Goal: Information Seeking & Learning: Find specific page/section

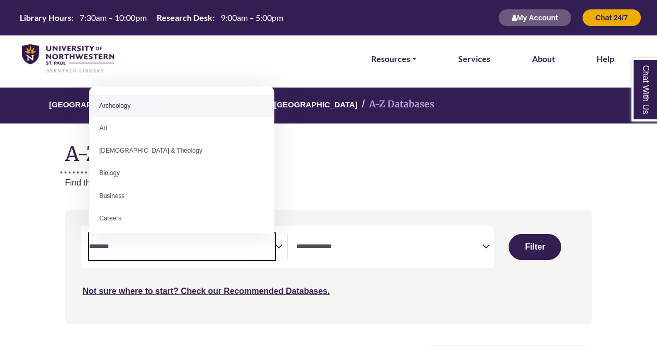
select select "Database Subject Filter"
select select "Database Types Filter"
click at [215, 244] on textarea "Search" at bounding box center [182, 247] width 186 height 8
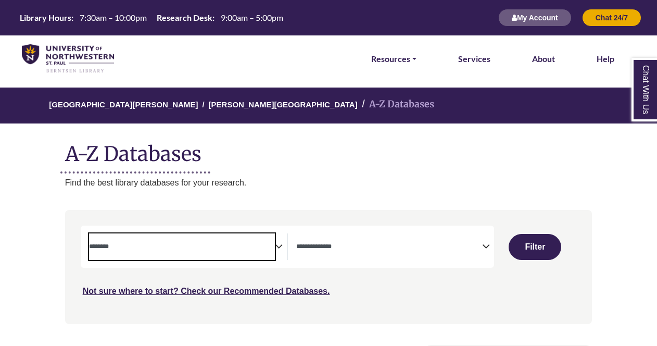
click at [215, 244] on textarea "Search" at bounding box center [182, 247] width 186 height 8
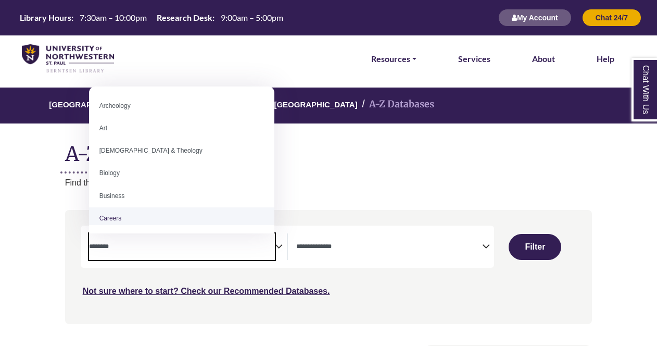
click at [152, 242] on span "Search filters" at bounding box center [182, 245] width 186 height 9
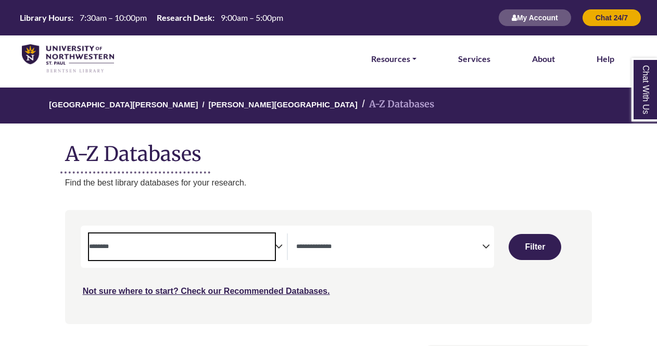
drag, startPoint x: 152, startPoint y: 242, endPoint x: 116, endPoint y: 245, distance: 36.1
click at [116, 245] on textarea "Search" at bounding box center [182, 247] width 186 height 8
paste textarea "**********"
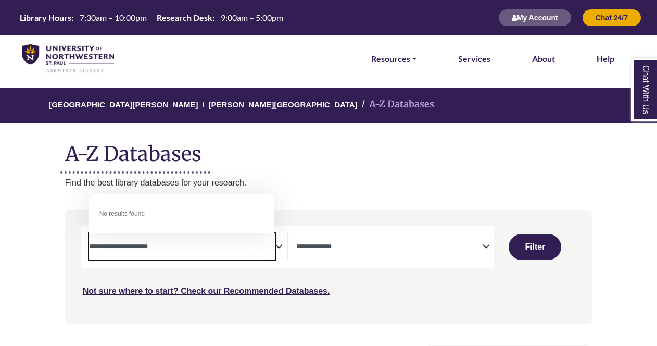
click at [154, 248] on textarea "**********" at bounding box center [182, 247] width 186 height 8
type textarea "**********"
click at [320, 172] on div "[GEOGRAPHIC_DATA][PERSON_NAME] A-Z Databases A-Z Databases Find the best librar…" at bounding box center [328, 138] width 559 height 102
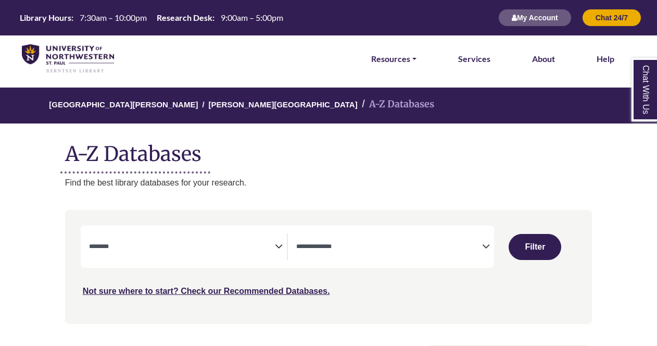
click at [193, 233] on span "Search filters" at bounding box center [182, 246] width 186 height 27
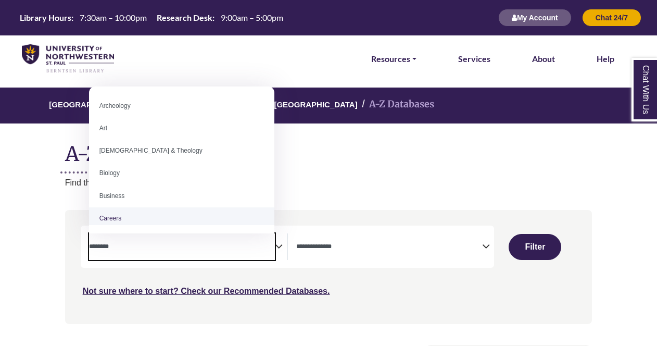
click at [180, 252] on span "Search filters" at bounding box center [182, 246] width 186 height 27
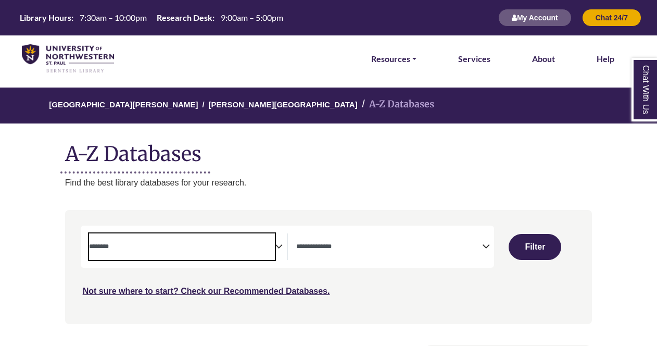
drag, startPoint x: 180, startPoint y: 252, endPoint x: 134, endPoint y: 241, distance: 47.1
click at [134, 241] on span "Search filters" at bounding box center [182, 245] width 186 height 9
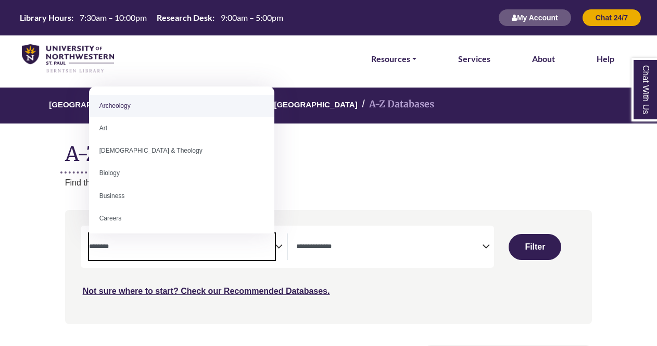
drag, startPoint x: 134, startPoint y: 241, endPoint x: 106, endPoint y: 242, distance: 28.6
click at [106, 242] on span "Search filters" at bounding box center [182, 245] width 186 height 9
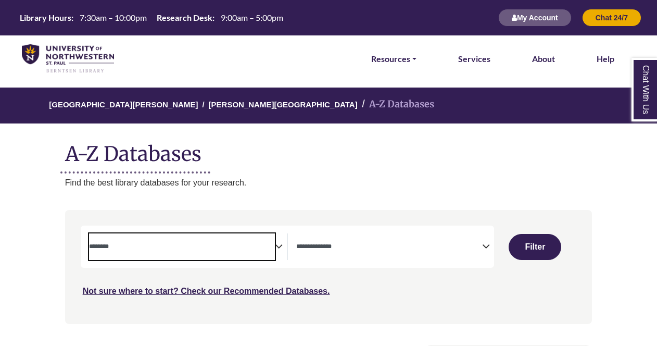
drag, startPoint x: 106, startPoint y: 242, endPoint x: 145, endPoint y: 245, distance: 39.2
click at [145, 245] on textarea "Search" at bounding box center [182, 247] width 186 height 8
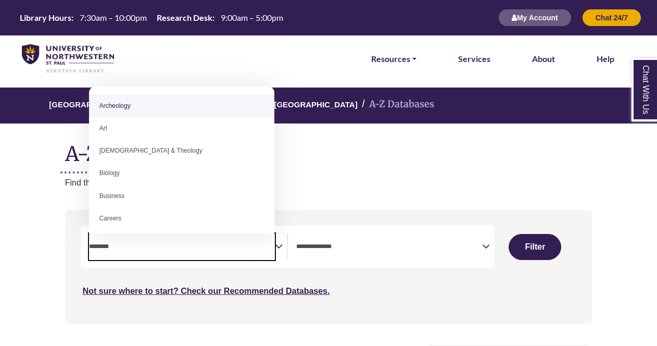
paste textarea "**********"
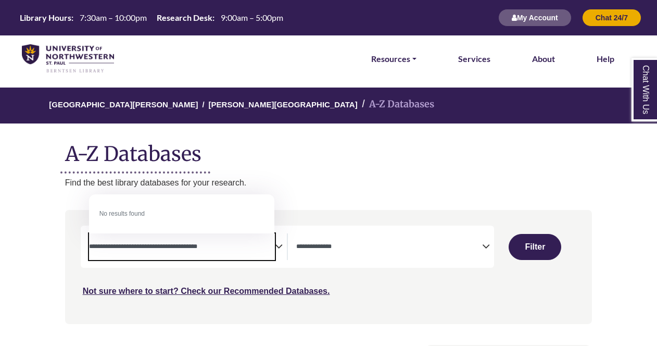
type textarea "**********"
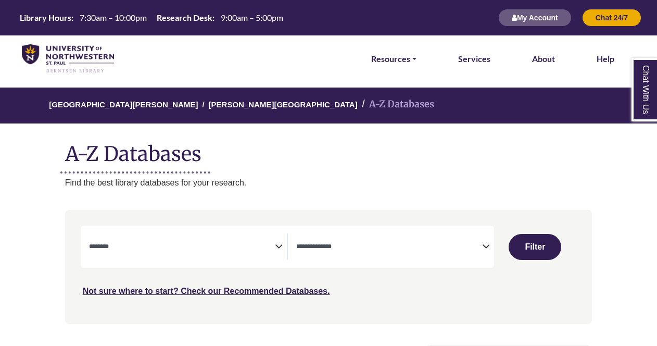
click at [499, 184] on p "Find the best library databases for your research." at bounding box center [328, 183] width 527 height 14
click at [232, 243] on textarea "Search" at bounding box center [182, 247] width 186 height 8
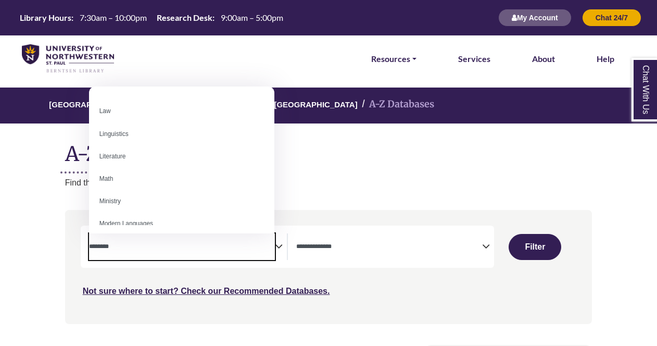
scroll to position [560, 0]
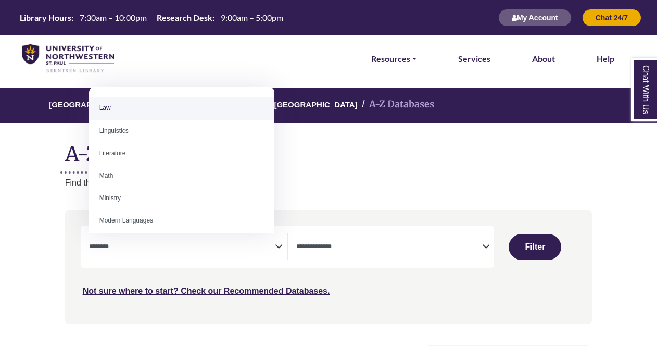
select select "******"
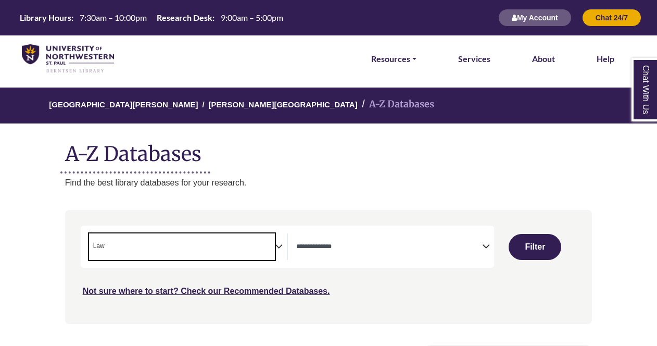
click at [394, 250] on textarea "Search" at bounding box center [389, 247] width 186 height 8
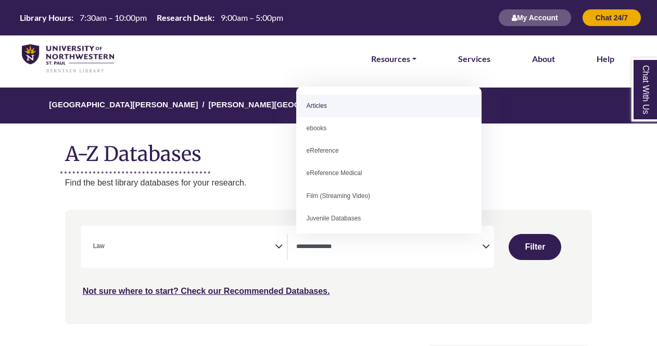
select select "*****"
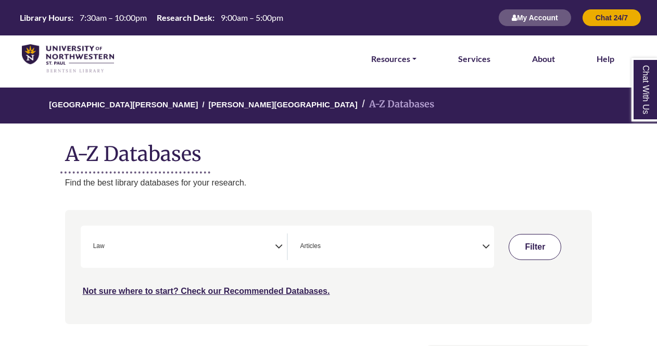
click at [543, 248] on button "Filter" at bounding box center [535, 247] width 53 height 26
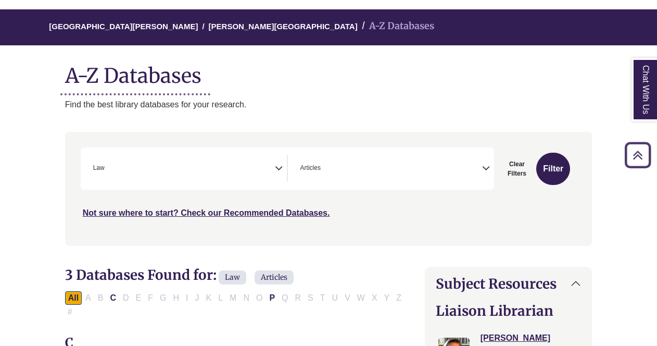
scroll to position [74, 0]
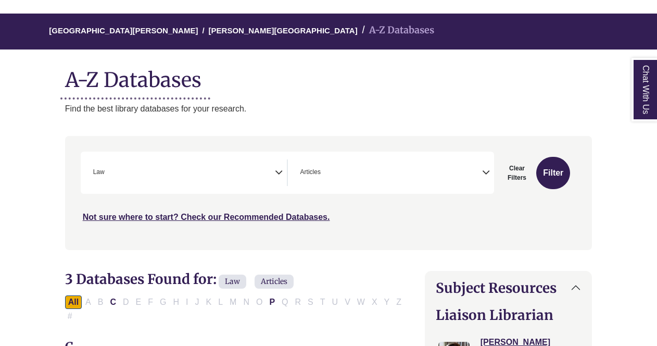
click at [279, 174] on icon "Search filters" at bounding box center [279, 171] width 8 height 16
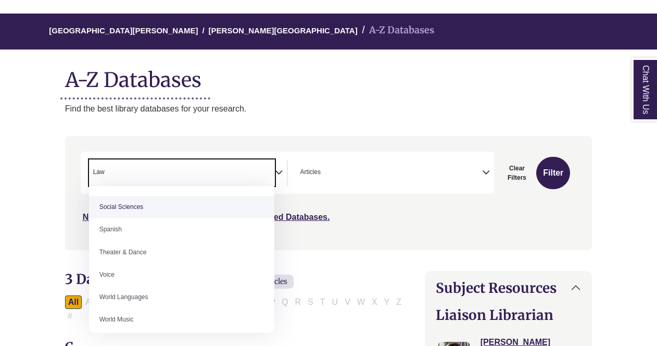
scroll to position [927, 0]
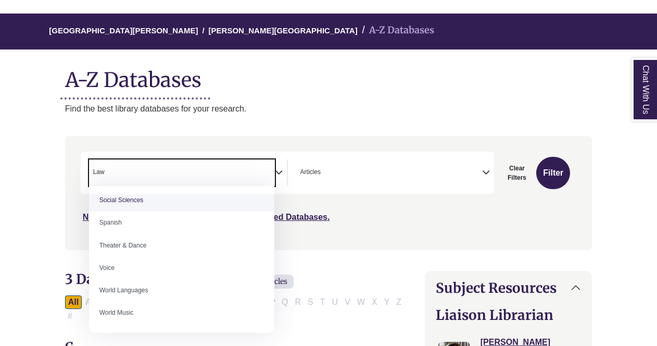
click at [512, 94] on div "[GEOGRAPHIC_DATA][PERSON_NAME] A-Z Databases A-Z Databases Find the best librar…" at bounding box center [328, 65] width 559 height 102
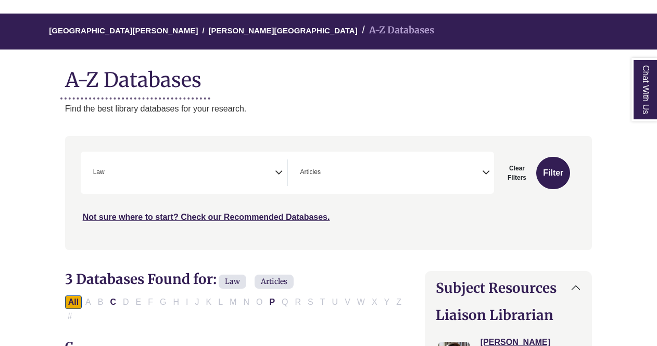
click at [252, 172] on span "× Law" at bounding box center [182, 172] width 186 height 27
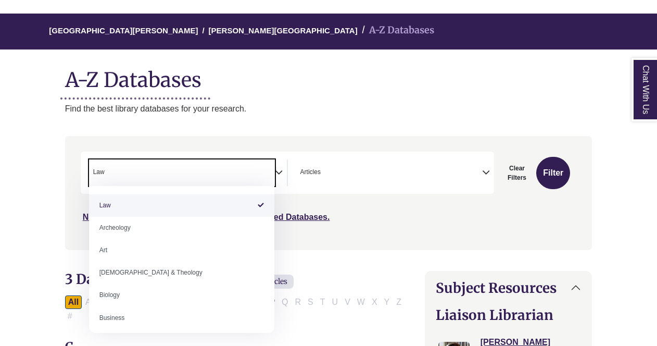
select select "Database Subject Filter"
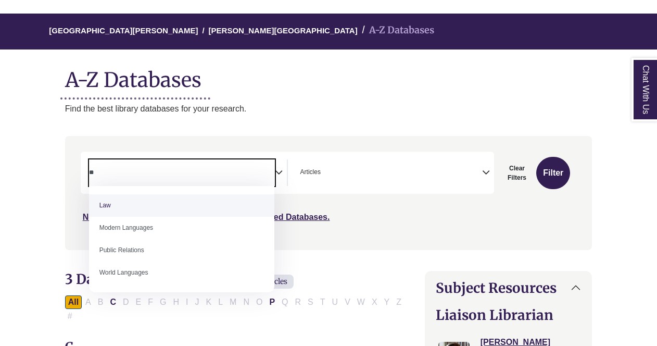
type textarea "*"
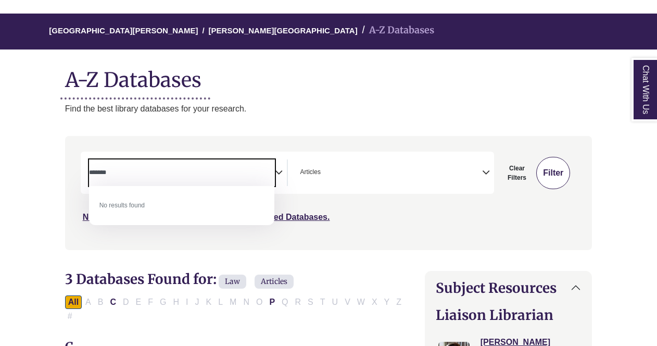
type textarea "*******"
click at [556, 180] on button "Filter" at bounding box center [553, 173] width 34 height 32
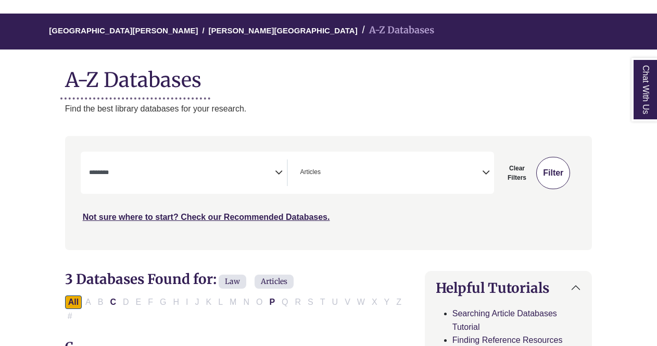
select select "Database Subject Filter"
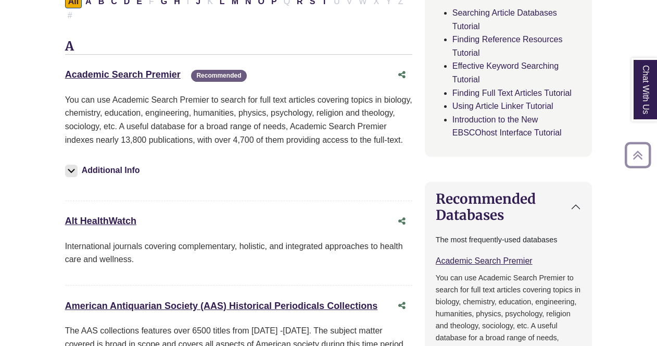
scroll to position [399, 0]
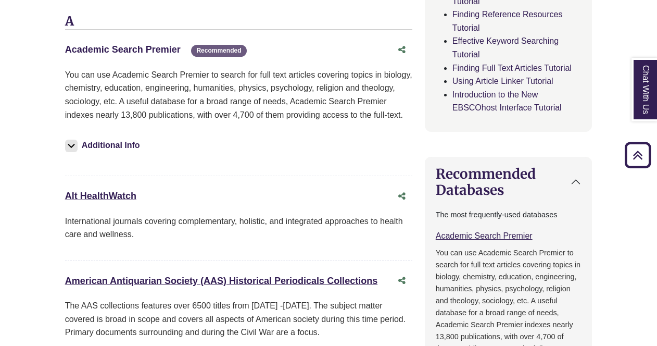
click at [136, 44] on link "Academic Search Premier This link opens in a new window" at bounding box center [123, 49] width 116 height 10
drag, startPoint x: 56, startPoint y: 33, endPoint x: 180, endPoint y: 32, distance: 123.9
copy link "Academic Search Premier"
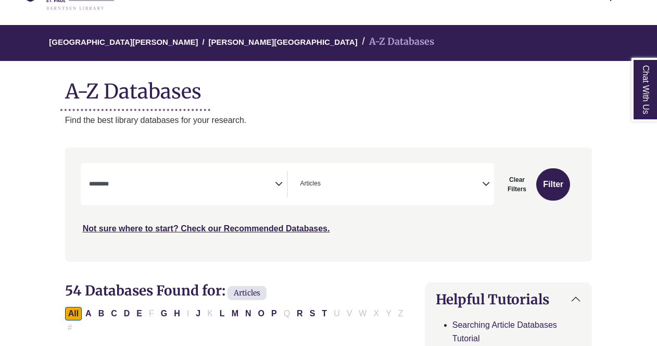
scroll to position [112, 0]
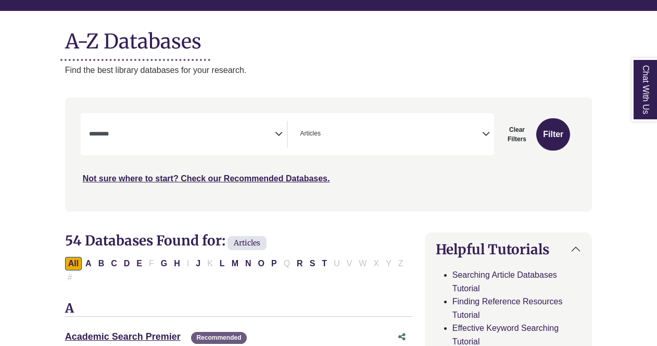
click at [243, 123] on span "Search filters" at bounding box center [182, 134] width 186 height 27
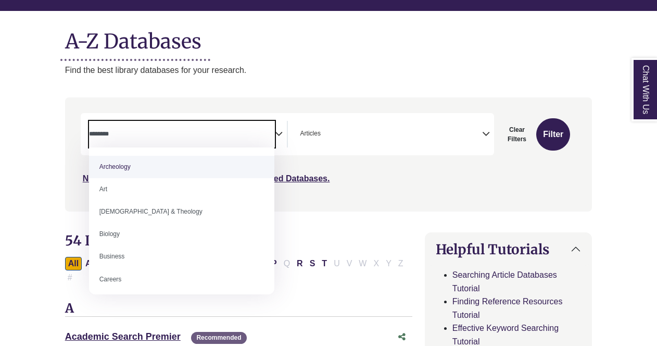
drag, startPoint x: 243, startPoint y: 123, endPoint x: 193, endPoint y: 138, distance: 52.1
click at [193, 138] on textarea "Search" at bounding box center [182, 135] width 186 height 8
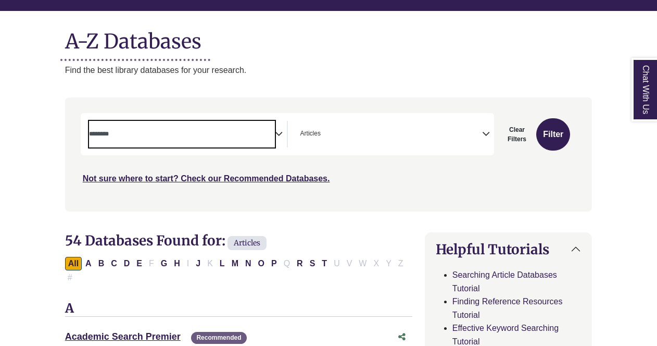
paste textarea "**********"
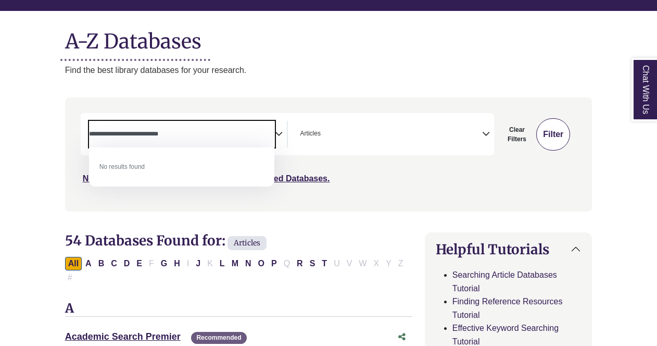
type textarea "**********"
click at [547, 133] on button "Filter" at bounding box center [553, 134] width 34 height 32
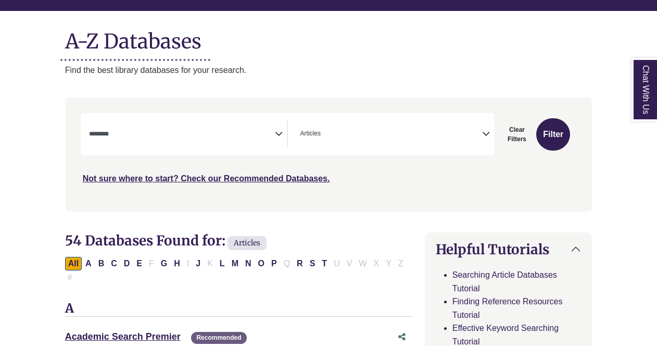
select select "Database Subject Filter"
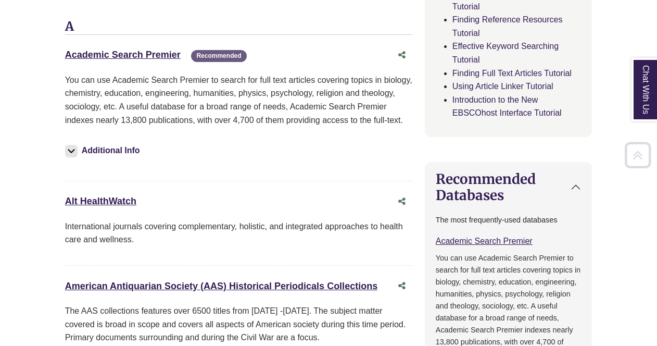
scroll to position [432, 0]
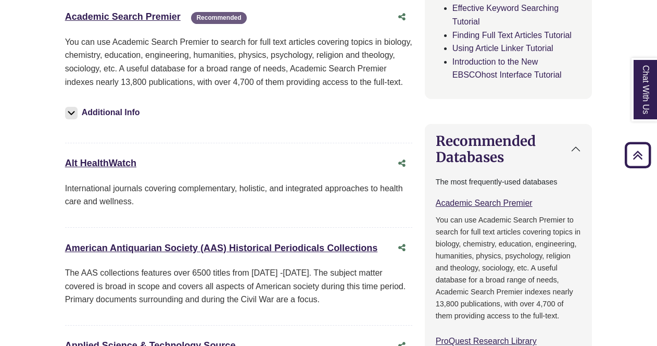
drag, startPoint x: 144, startPoint y: 144, endPoint x: 64, endPoint y: 145, distance: 79.7
copy link "Alt HealthWatch"
click at [193, 125] on div "Academic Search Premier This link opens in a new window Recommended Recommended…" at bounding box center [238, 75] width 347 height 136
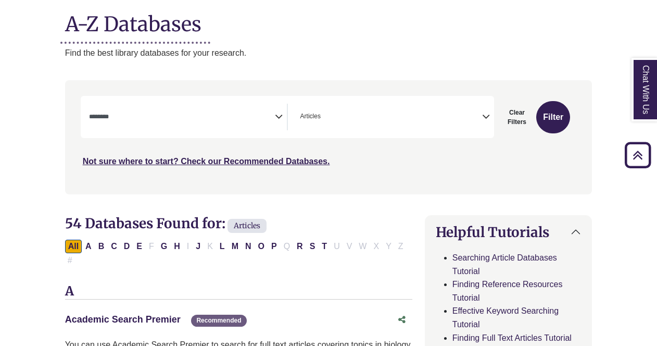
click at [142, 314] on link "Academic Search Premier This link opens in a new window" at bounding box center [123, 319] width 116 height 10
